Goal: Task Accomplishment & Management: Manage account settings

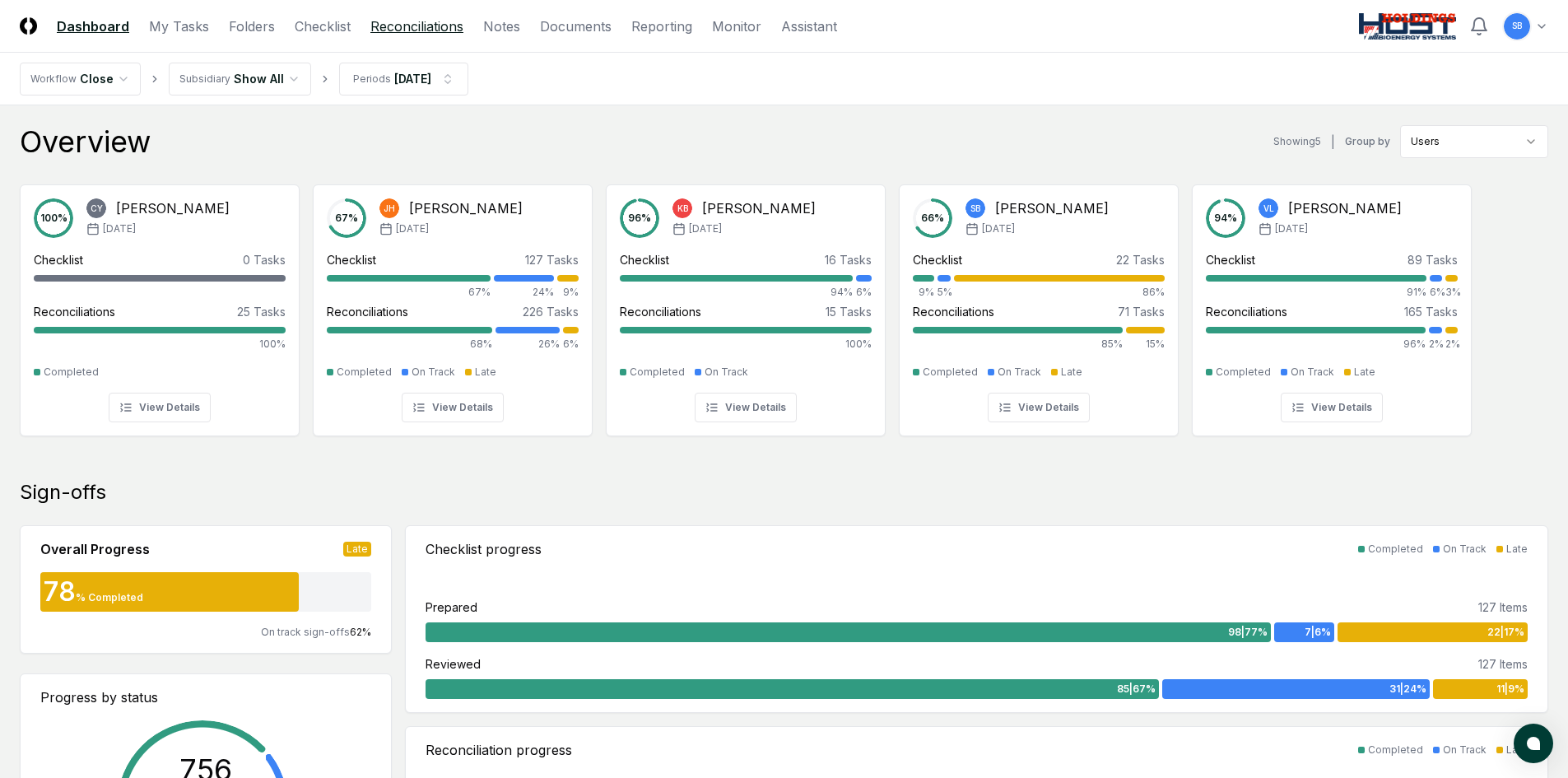
click at [413, 26] on link "Reconciliations" at bounding box center [416, 27] width 93 height 20
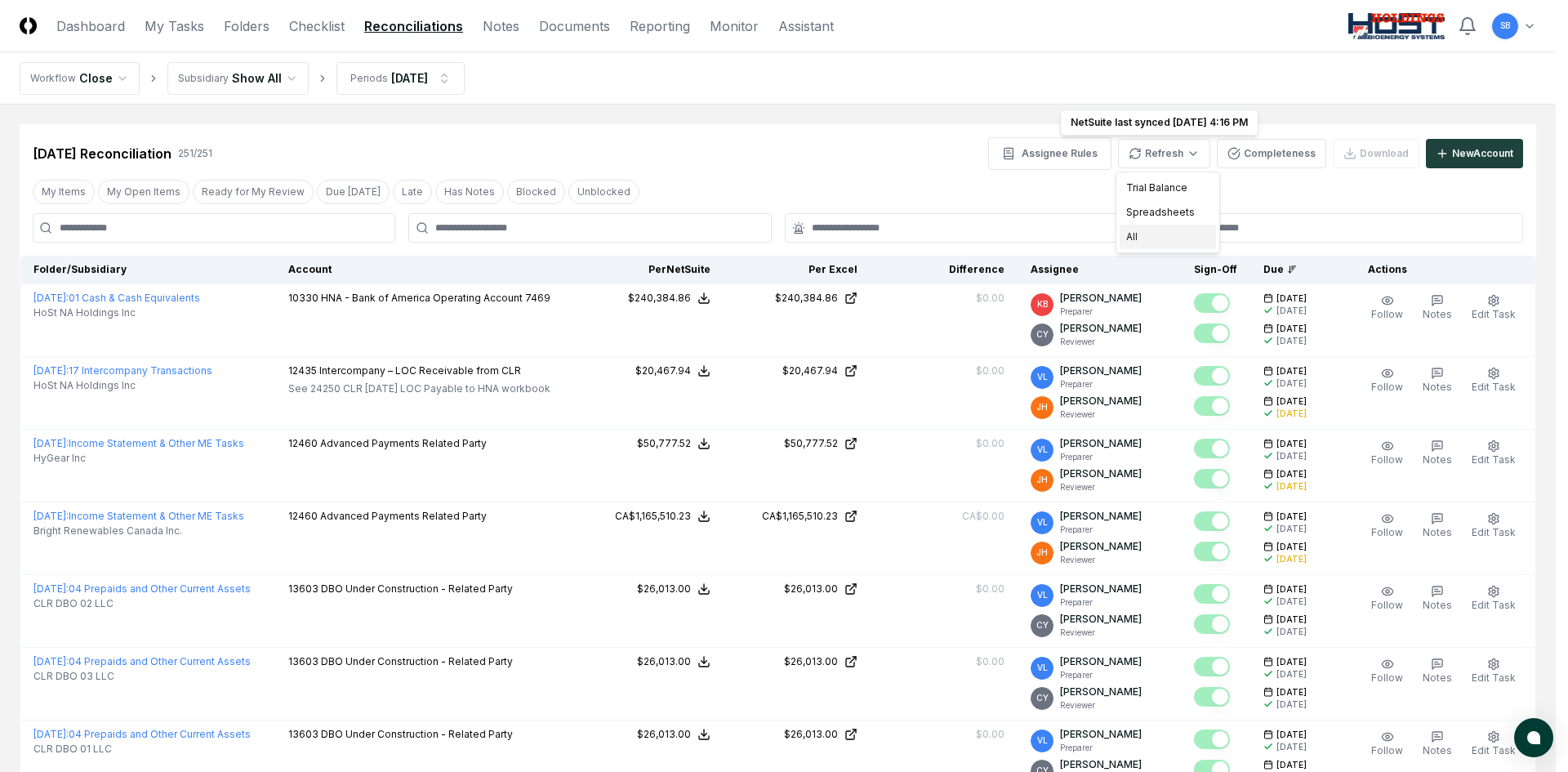
click at [1162, 239] on div "All" at bounding box center [1167, 236] width 96 height 24
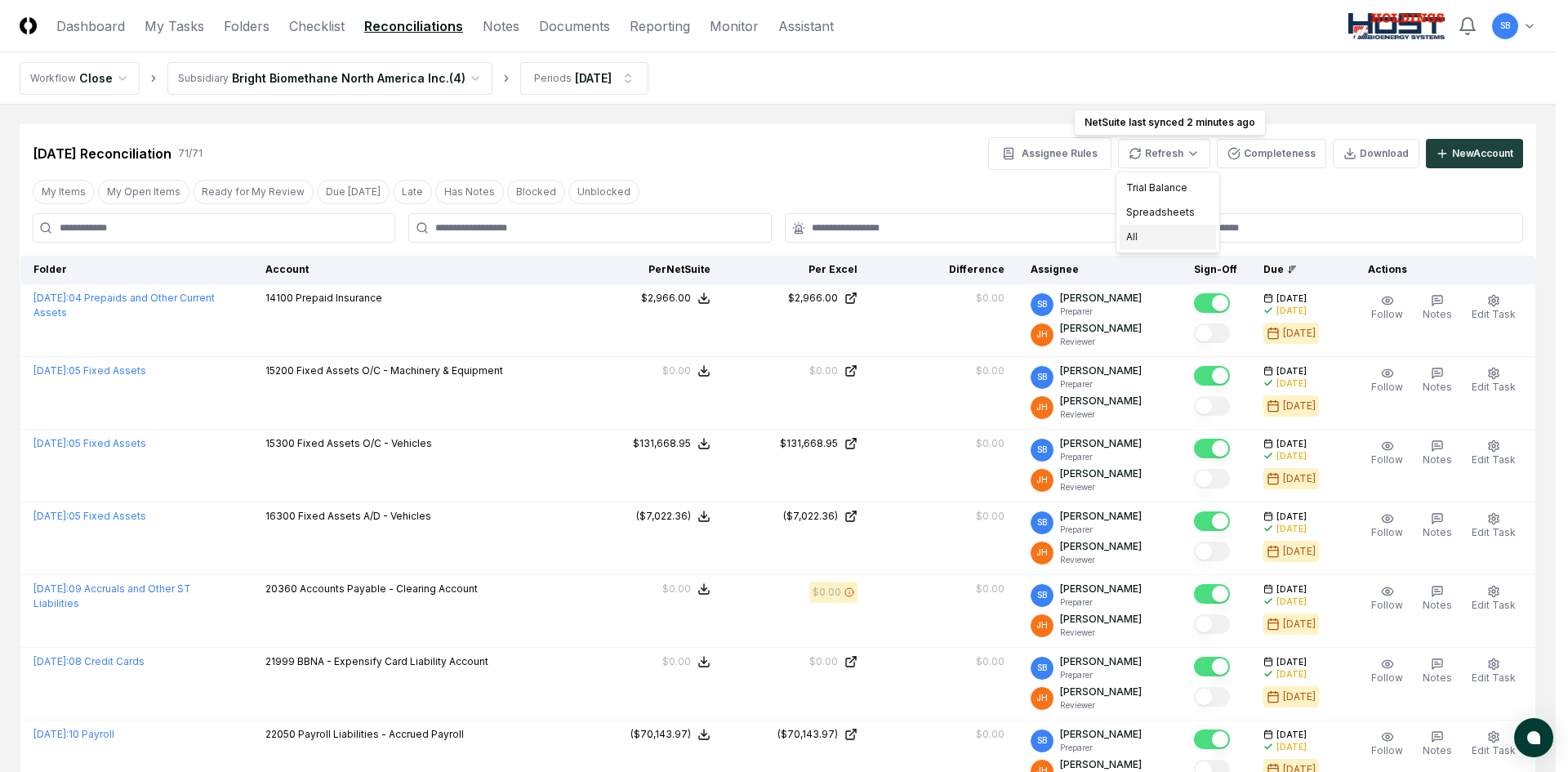
click at [1148, 236] on div "All" at bounding box center [1167, 236] width 96 height 24
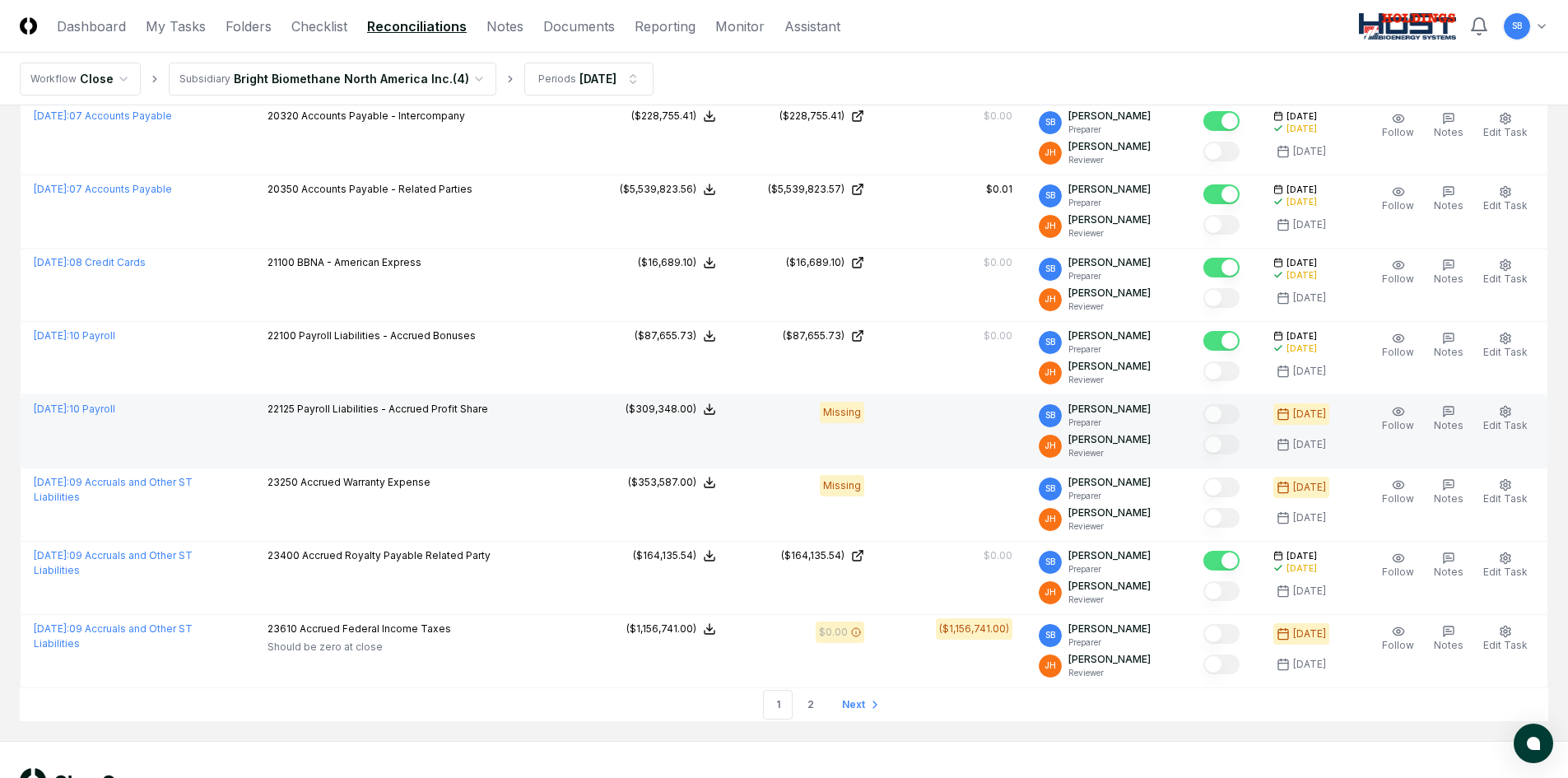
scroll to position [3322, 0]
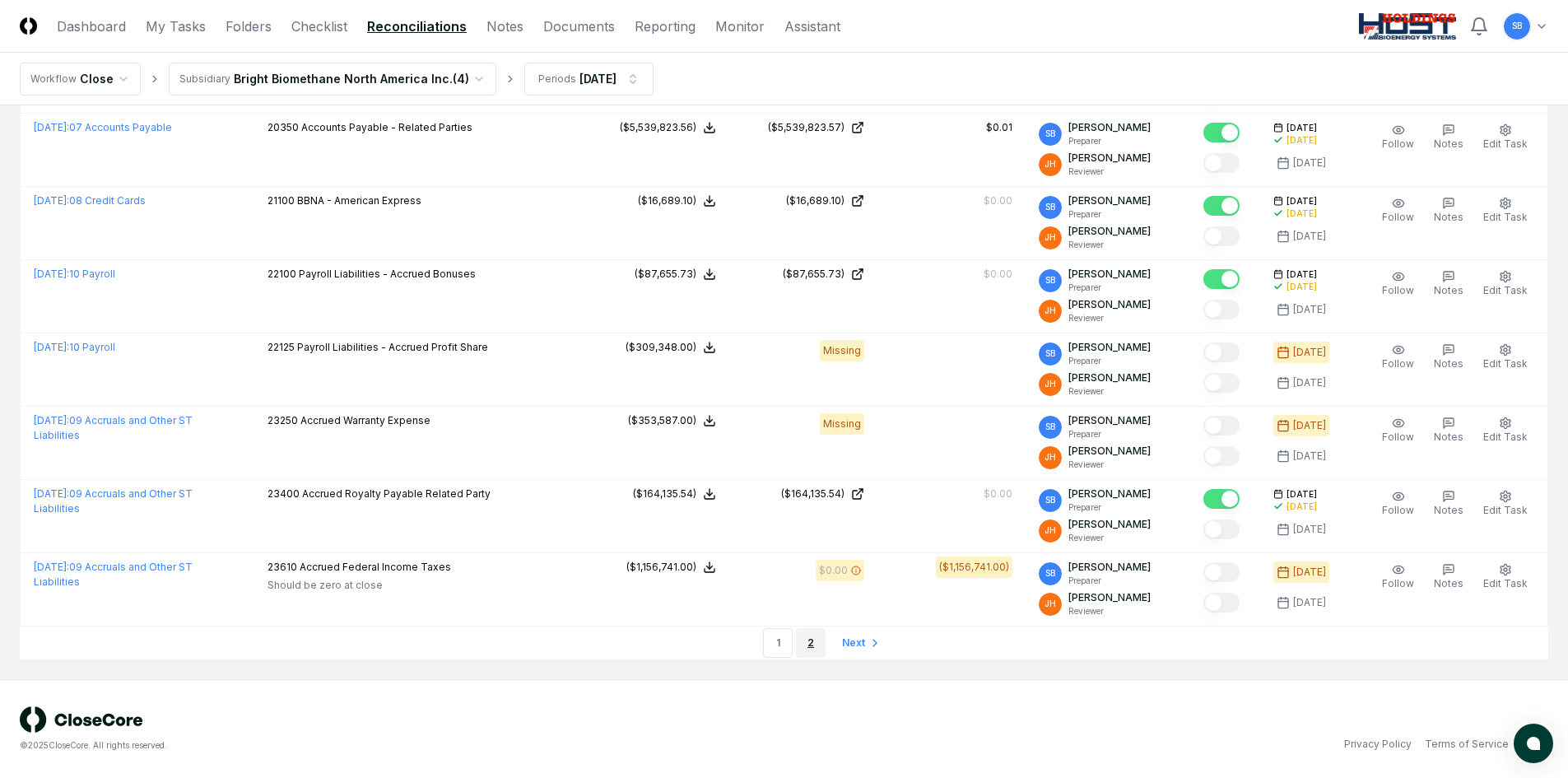
click at [813, 644] on link "2" at bounding box center [810, 642] width 29 height 29
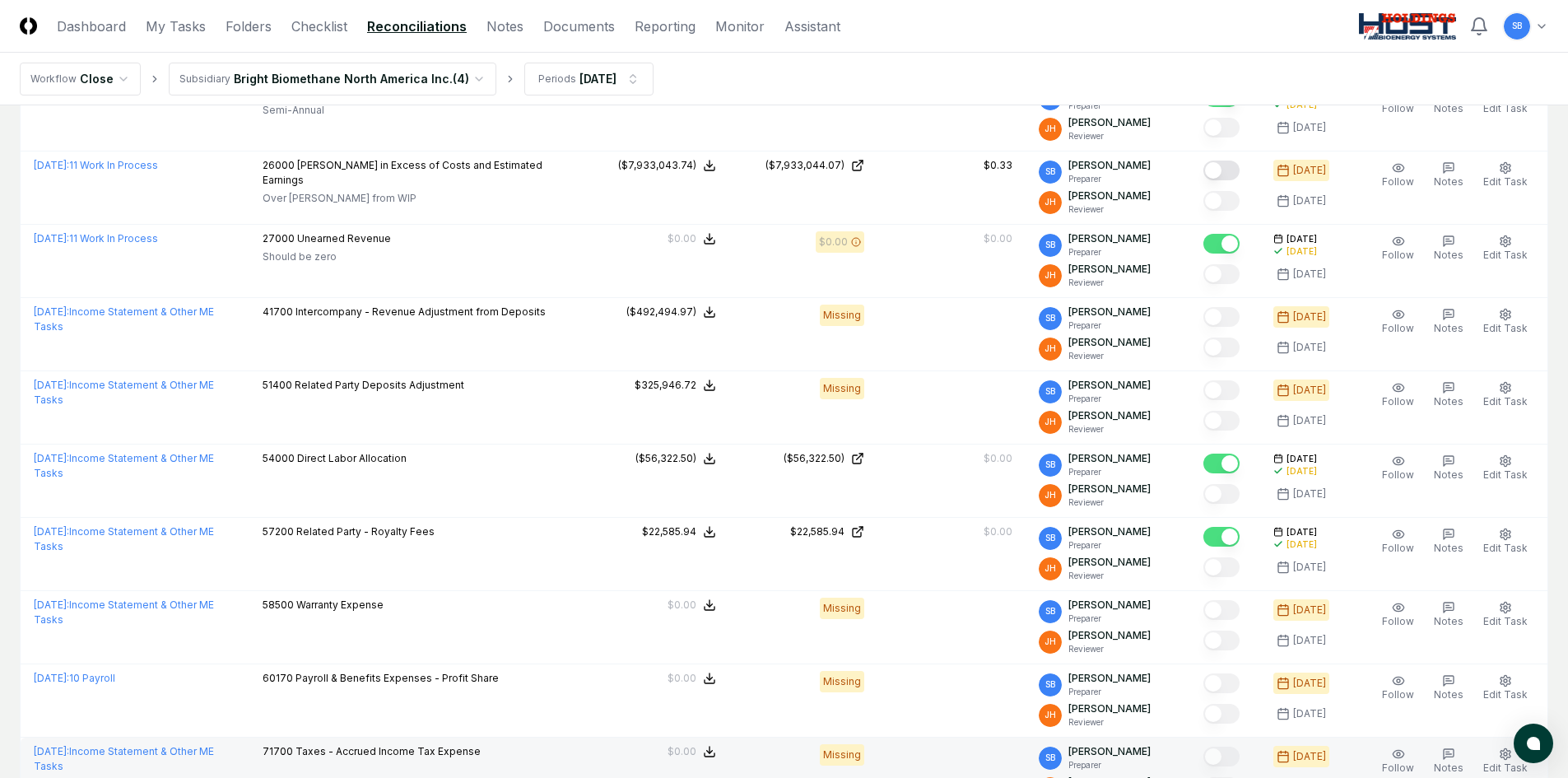
scroll to position [869, 0]
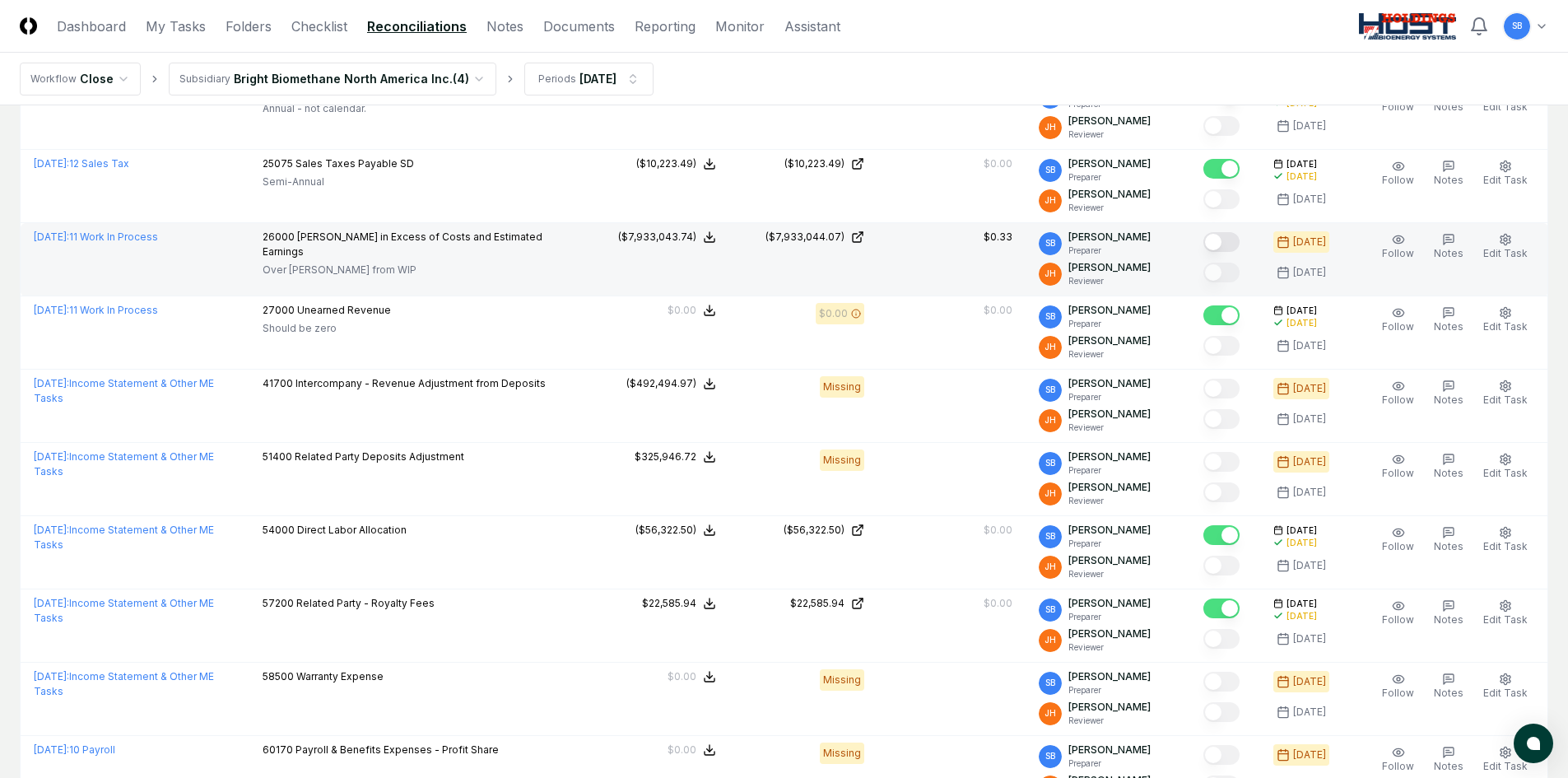
click at [1237, 245] on button "Mark complete" at bounding box center [1221, 242] width 36 height 20
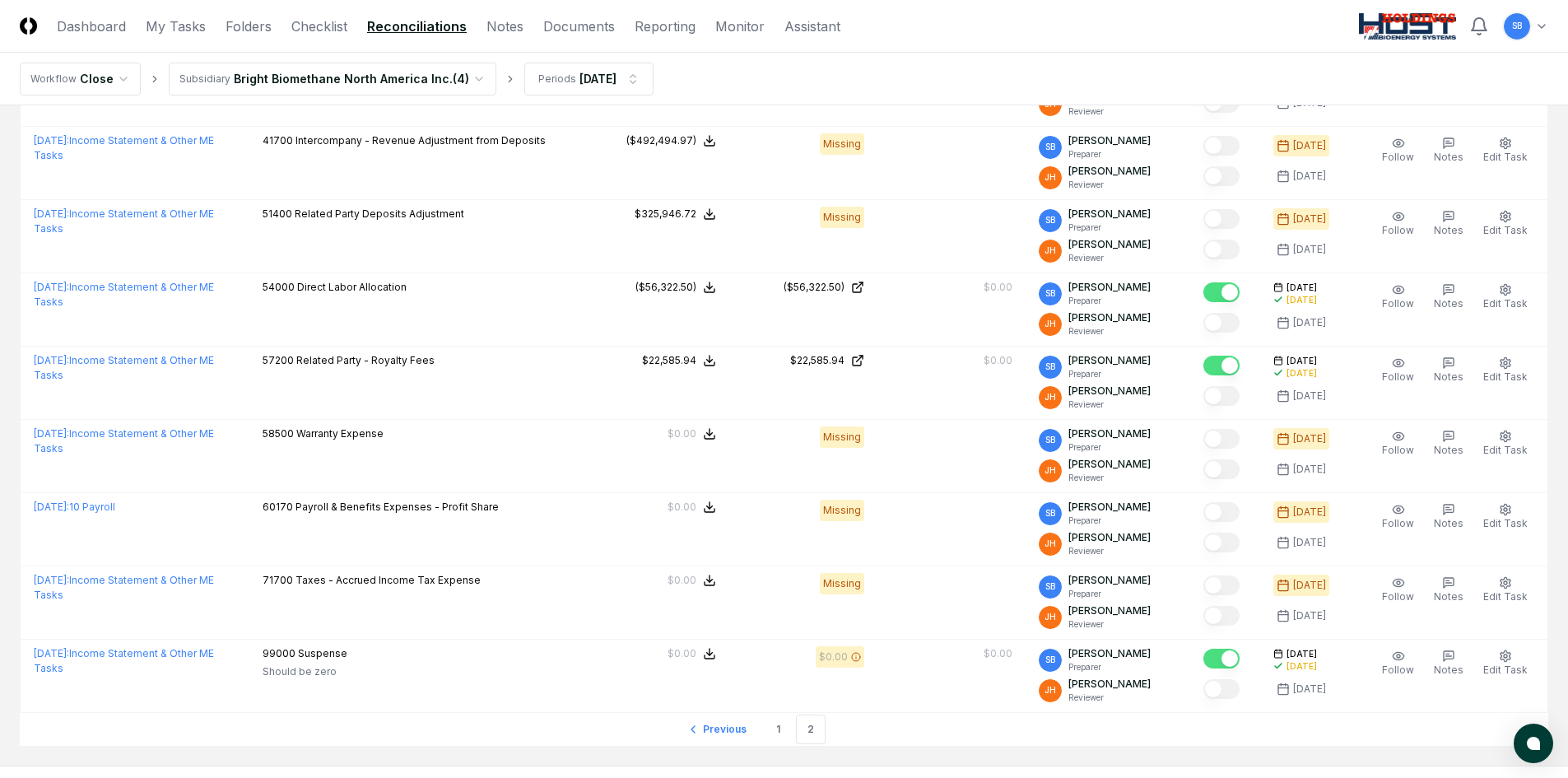
scroll to position [1198, 0]
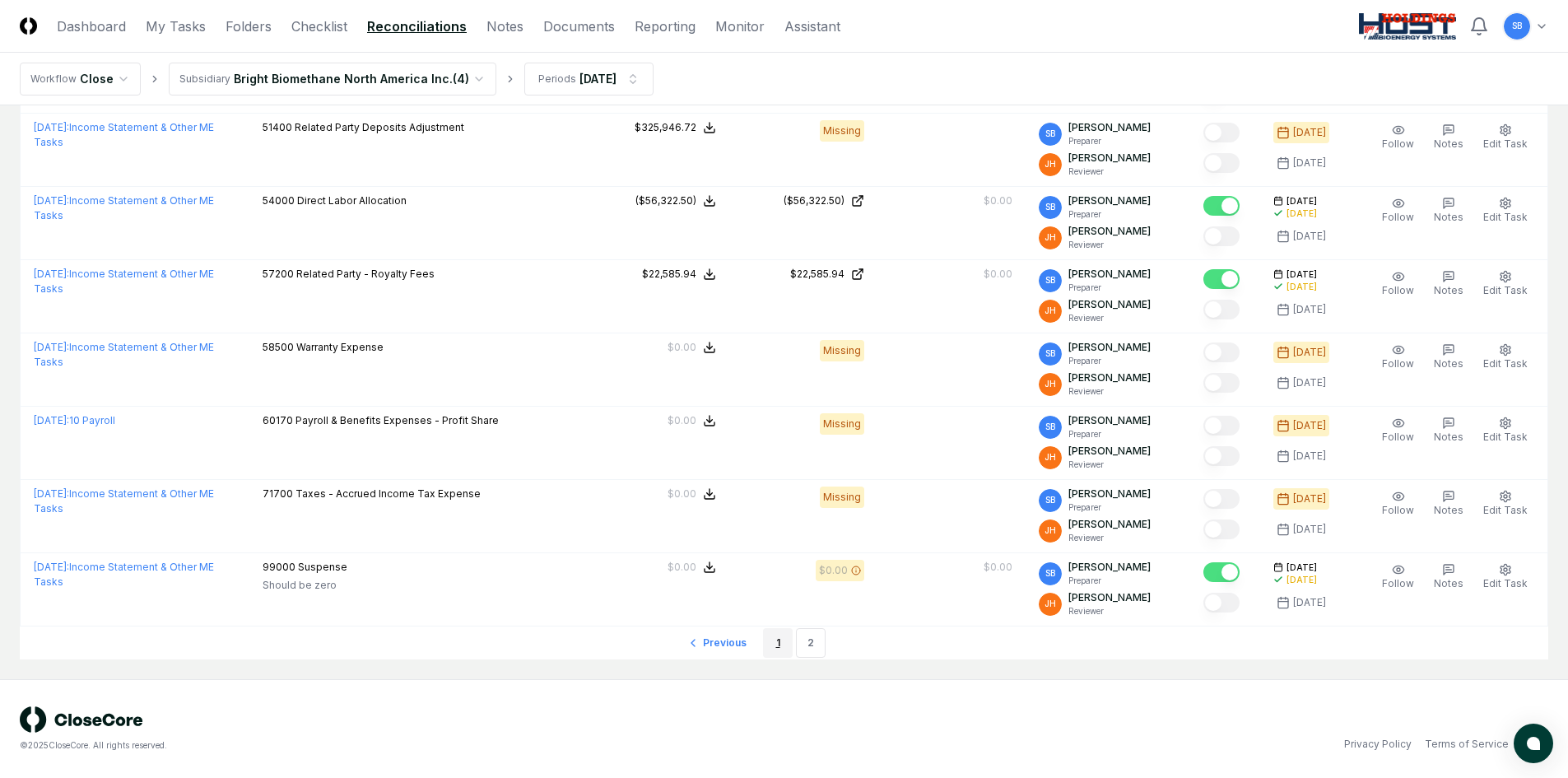
click at [773, 642] on link "1" at bounding box center [777, 642] width 29 height 29
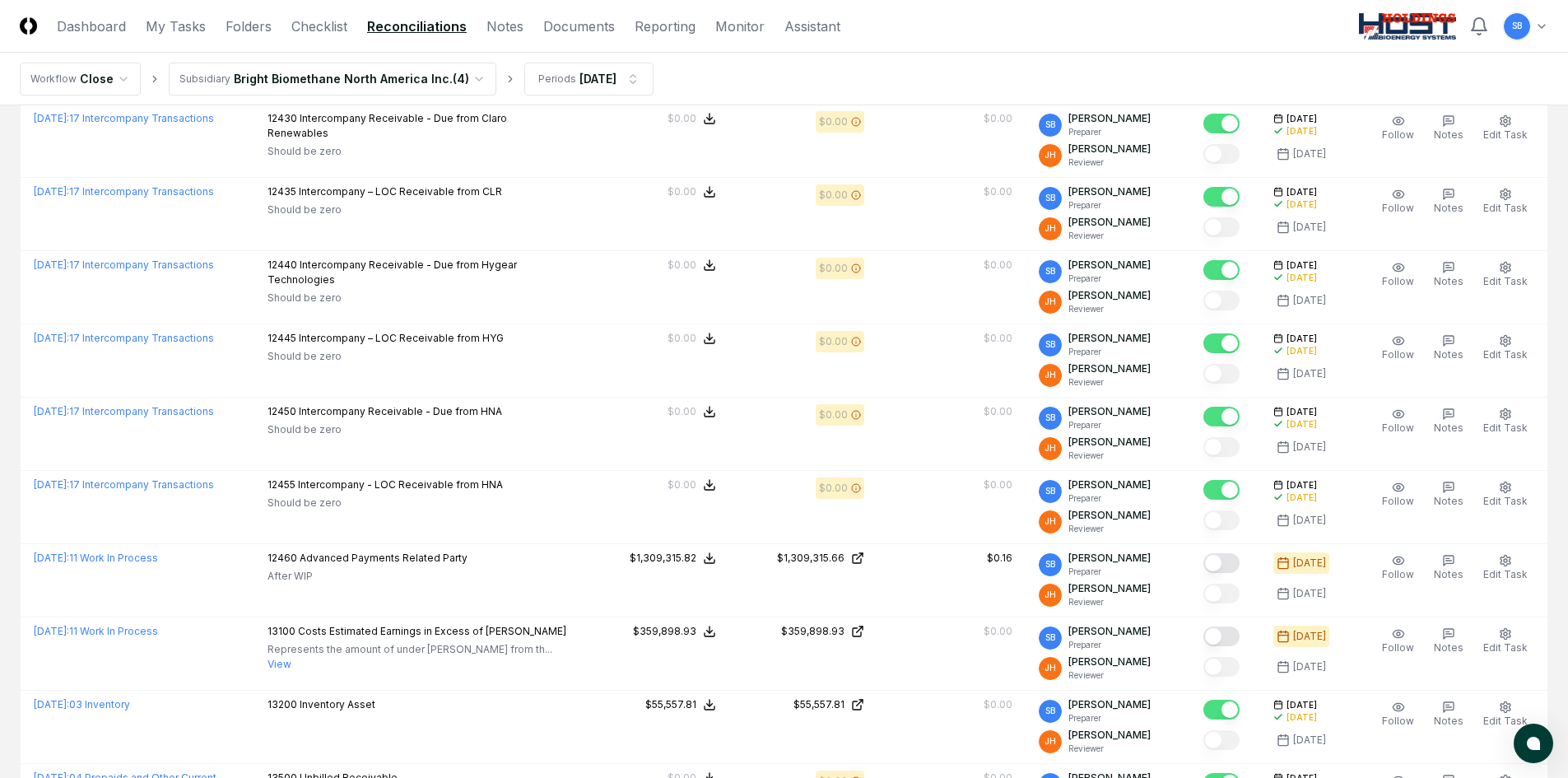
scroll to position [1774, 0]
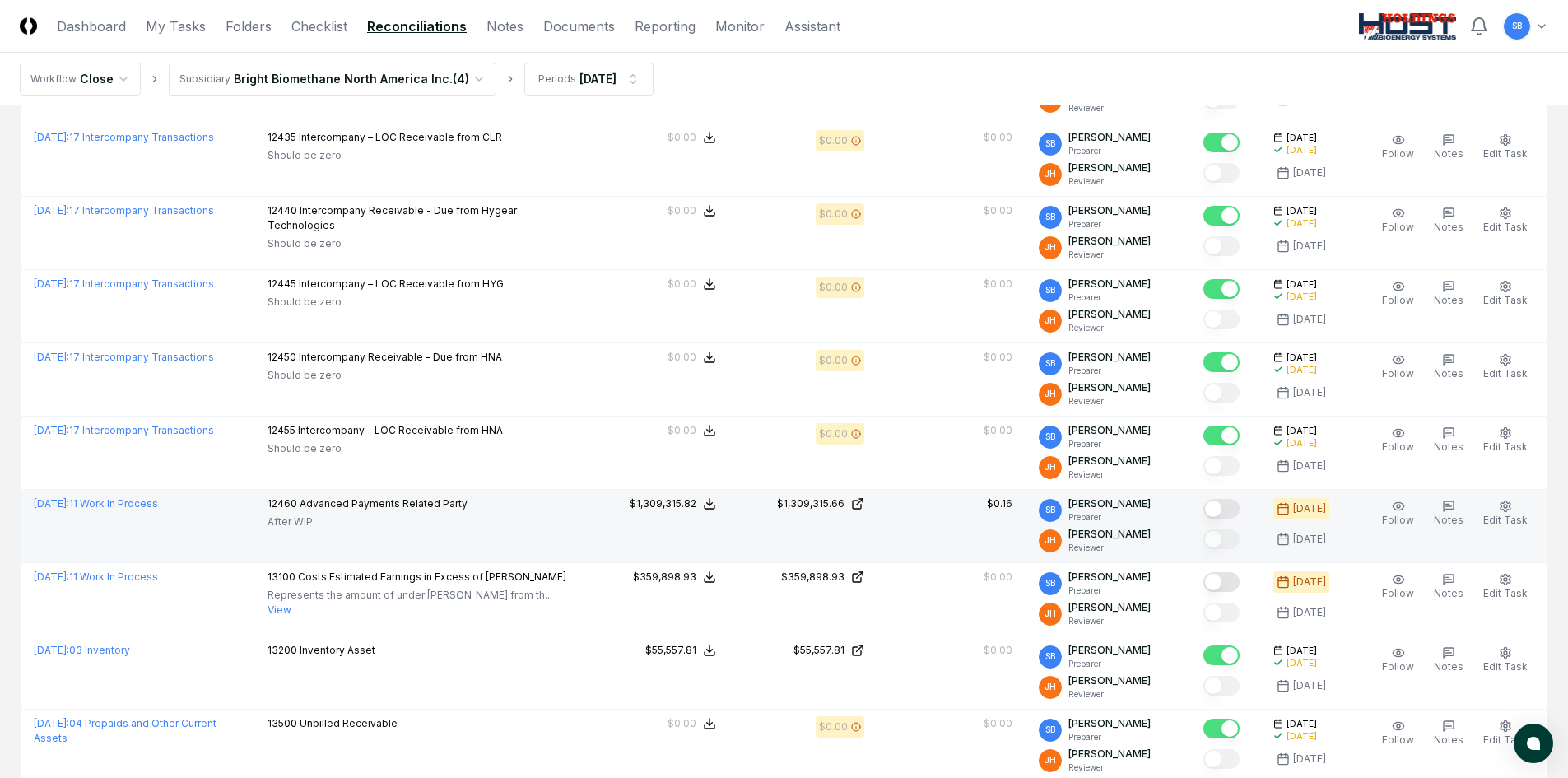
click at [1225, 510] on button "Mark complete" at bounding box center [1221, 508] width 36 height 20
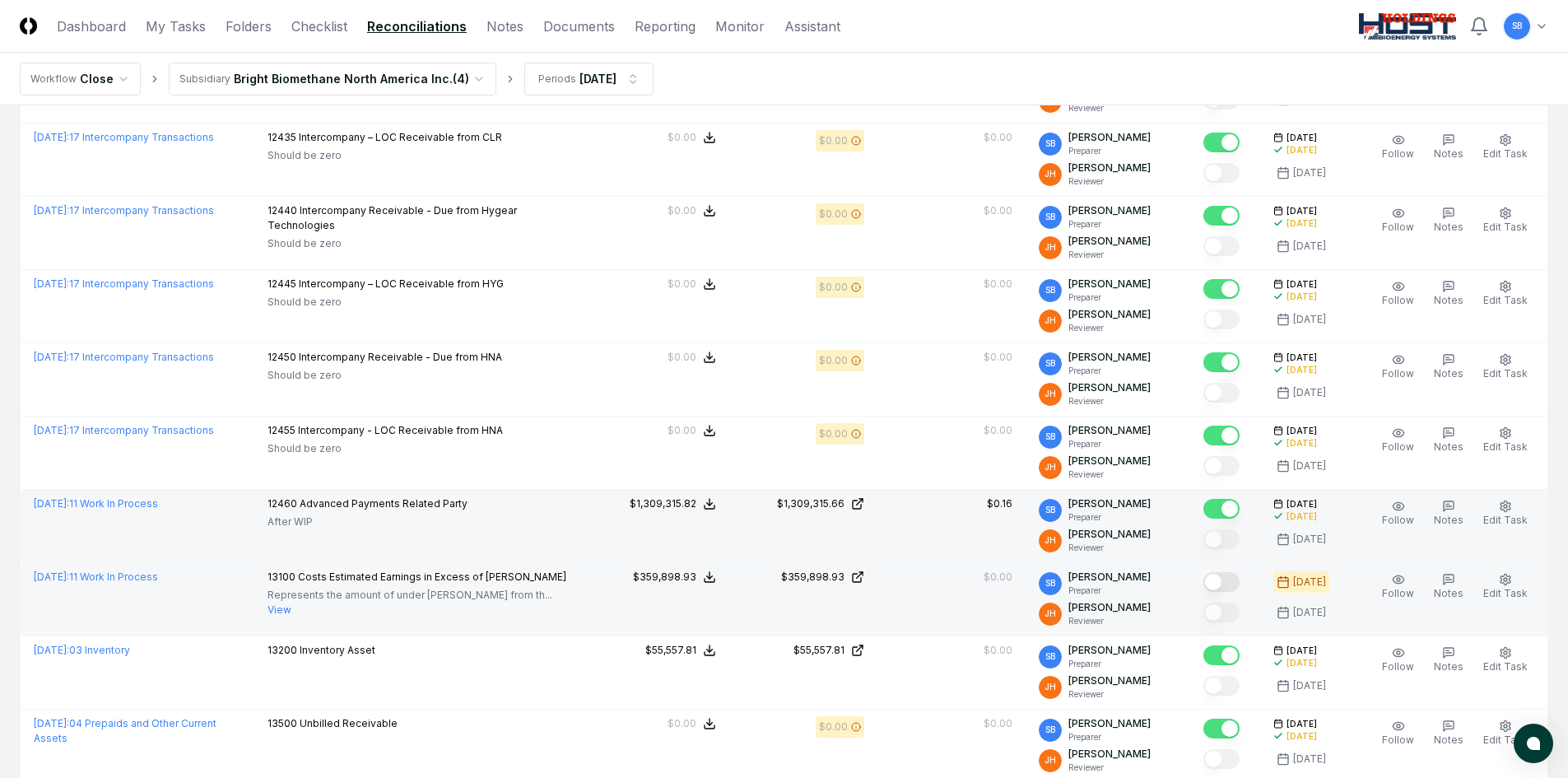
click at [1232, 583] on button "Mark complete" at bounding box center [1221, 582] width 36 height 20
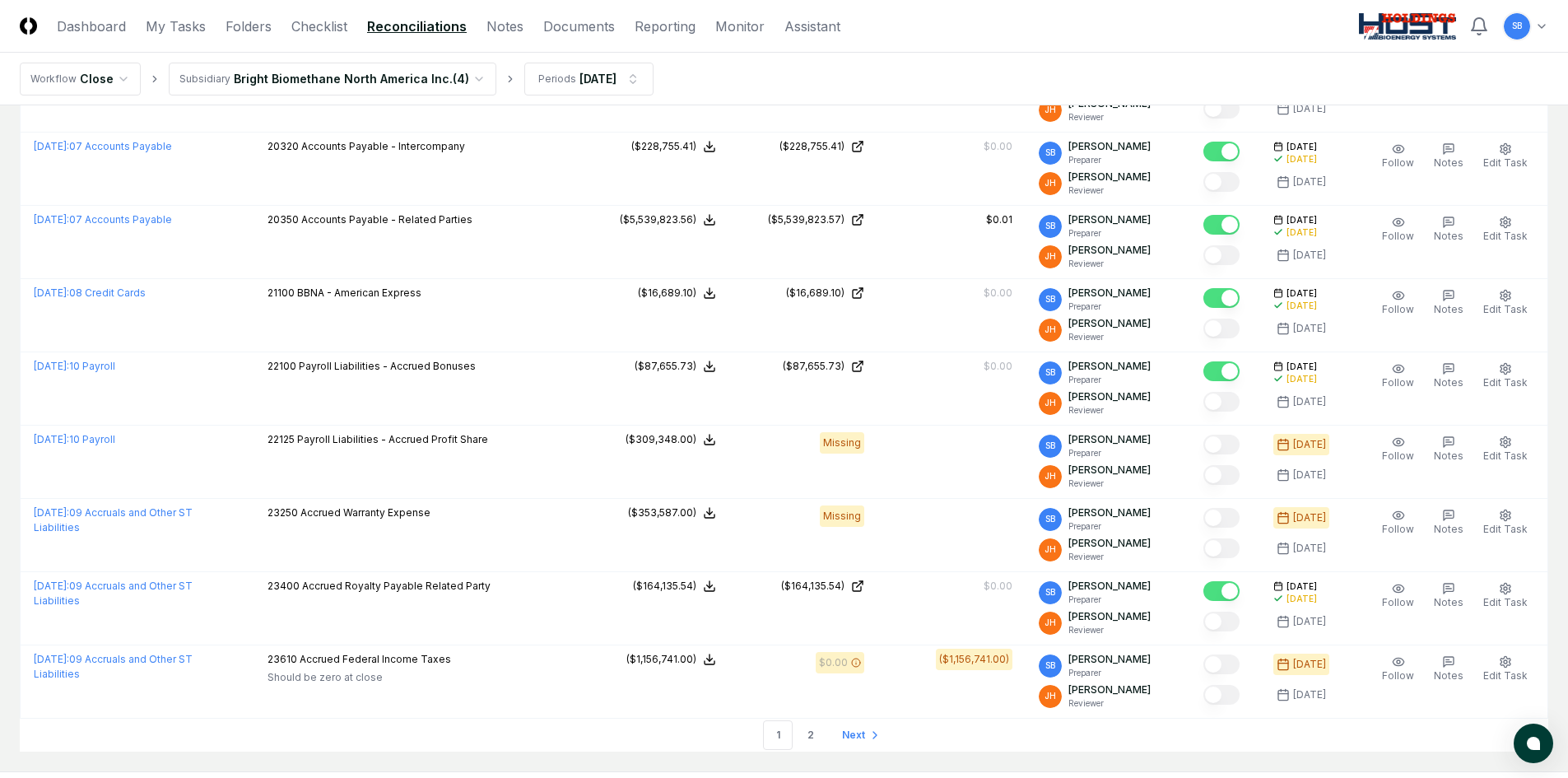
scroll to position [3255, 0]
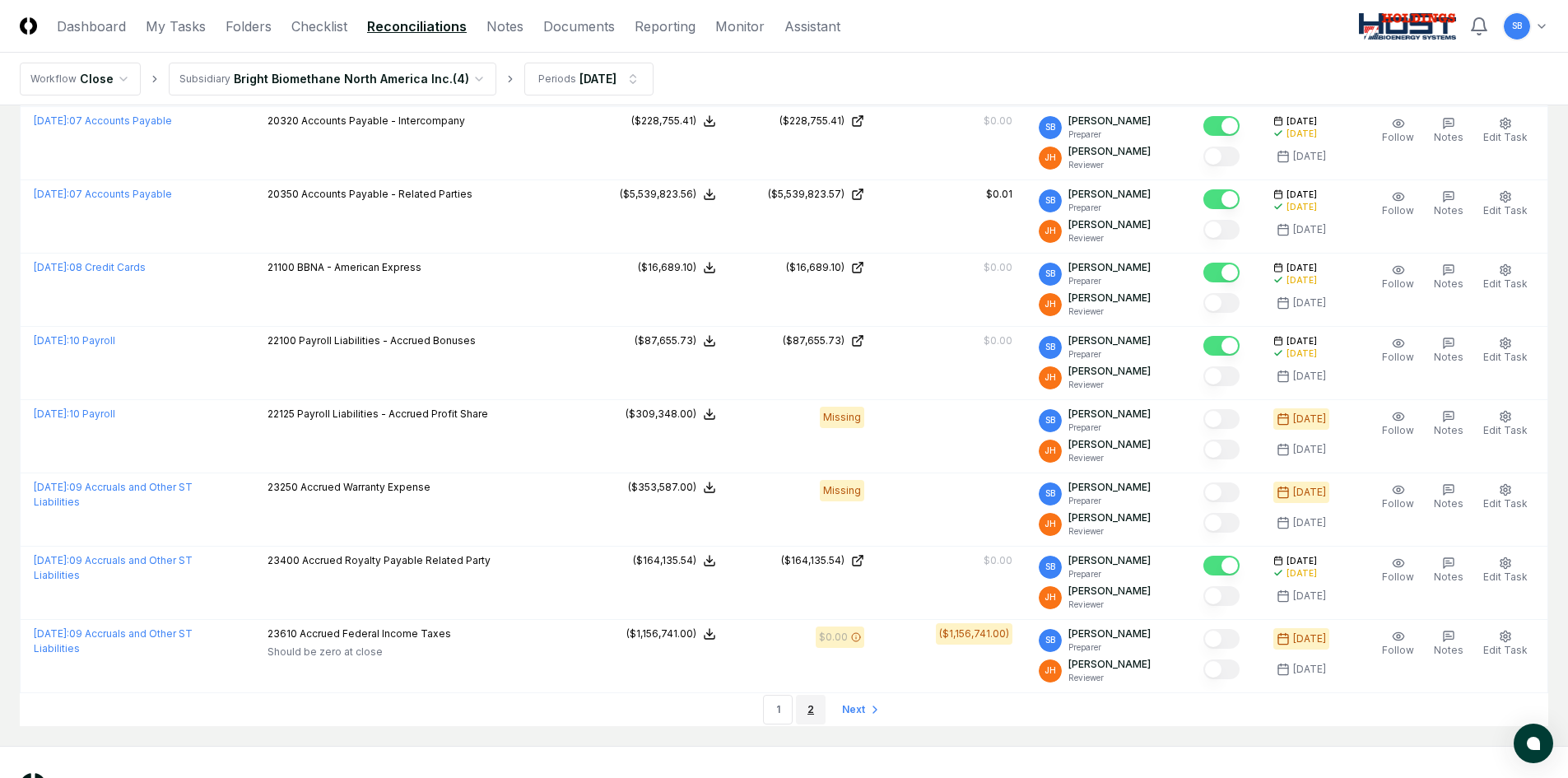
click at [813, 705] on link "2" at bounding box center [810, 708] width 29 height 29
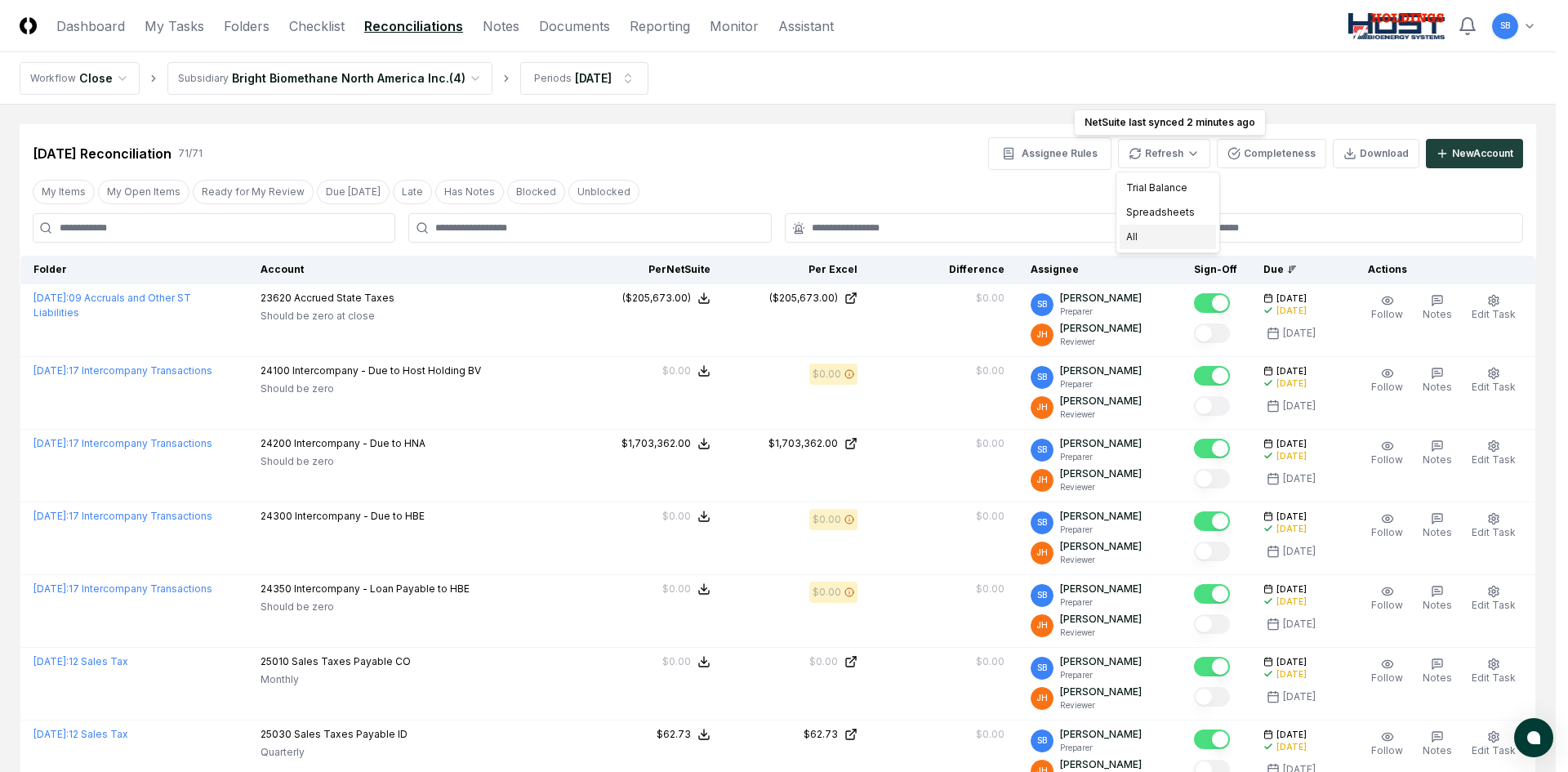
click at [1138, 238] on div "All" at bounding box center [1167, 236] width 96 height 24
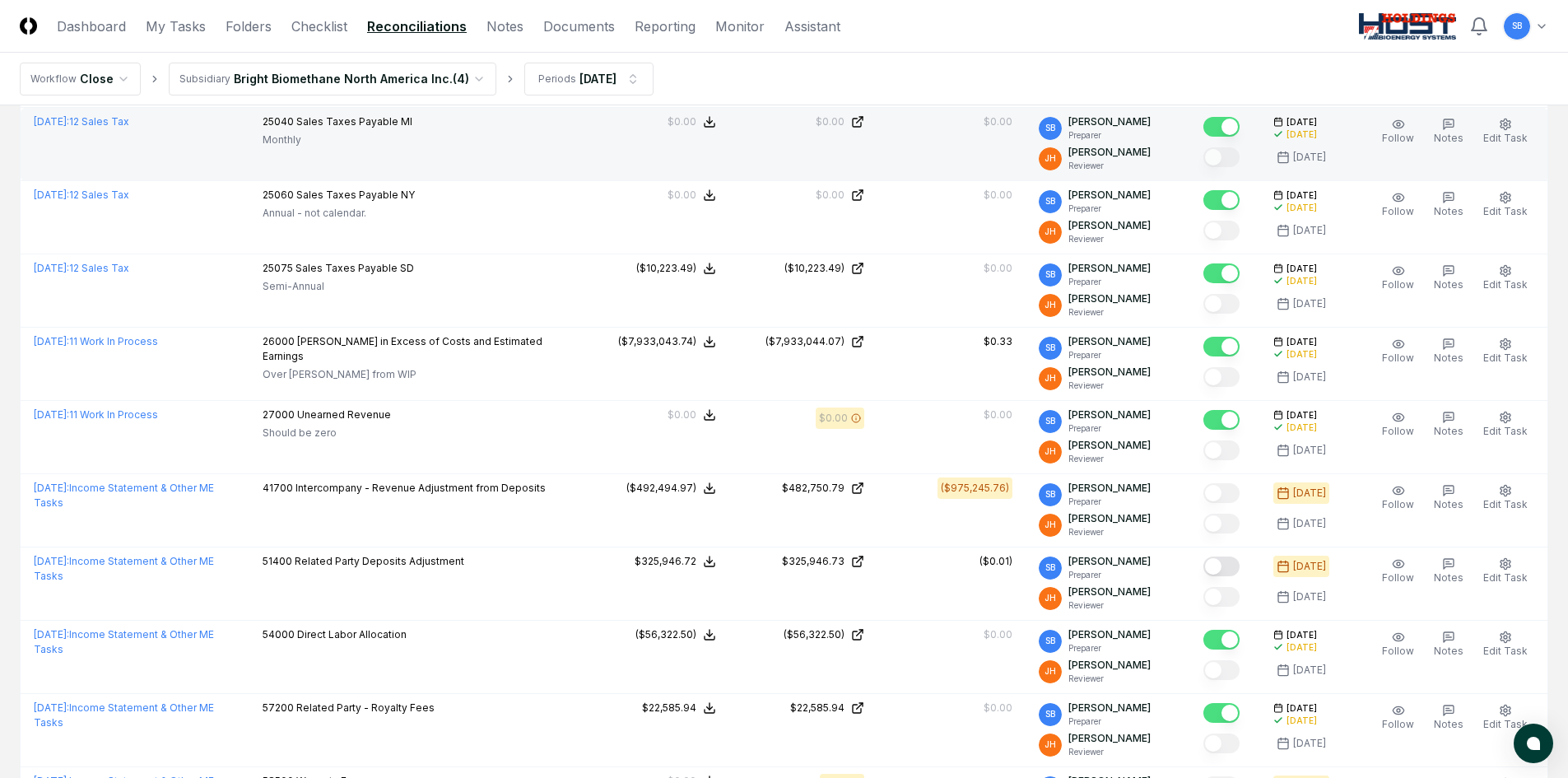
scroll to position [823, 0]
